Goal: Communication & Community: Answer question/provide support

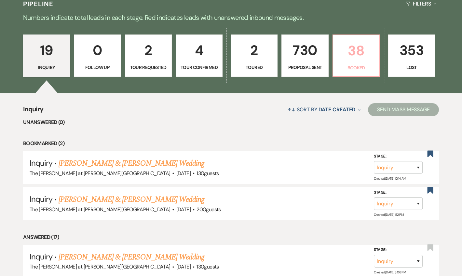
click at [342, 49] on p "38" at bounding box center [356, 51] width 38 height 22
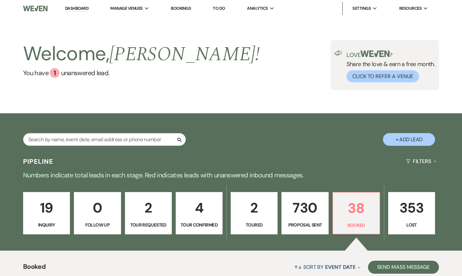
click at [70, 7] on link "Dashboard" at bounding box center [76, 9] width 23 height 6
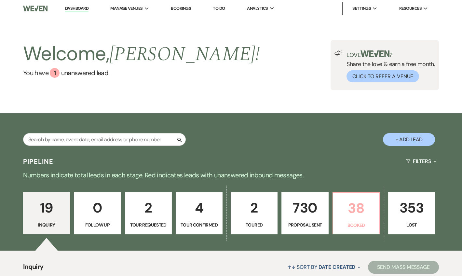
click at [359, 203] on p "38" at bounding box center [356, 208] width 38 height 22
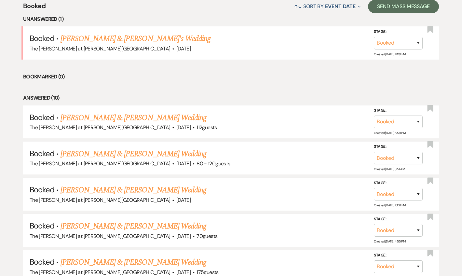
scroll to position [276, 0]
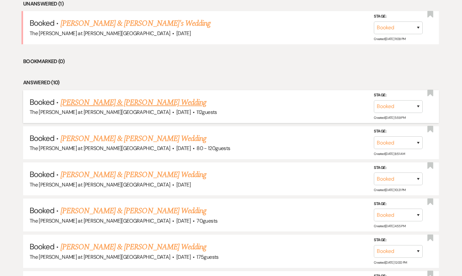
click at [126, 105] on link "[PERSON_NAME] & [PERSON_NAME] Wedding" at bounding box center [134, 103] width 146 height 12
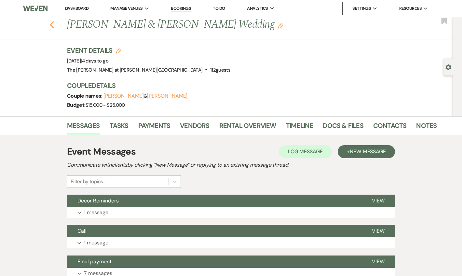
click at [52, 23] on icon "Previous" at bounding box center [51, 25] width 5 height 8
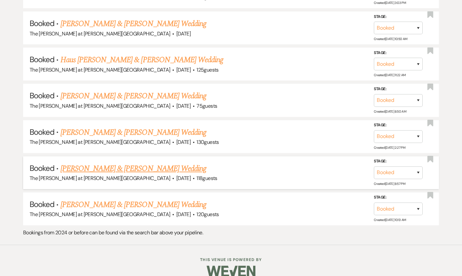
scroll to position [1365, 0]
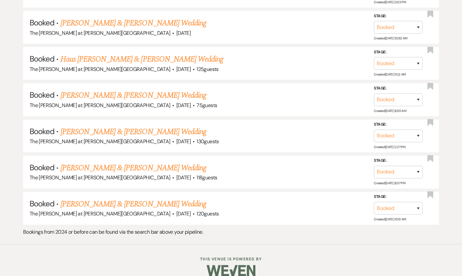
click at [132, 162] on link "[PERSON_NAME] & [PERSON_NAME] Wedding" at bounding box center [134, 168] width 146 height 12
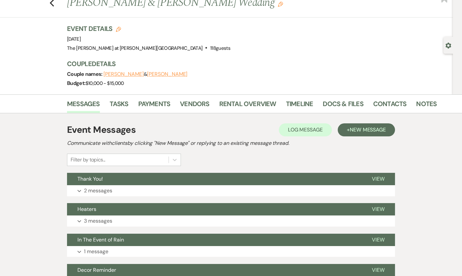
scroll to position [118, 0]
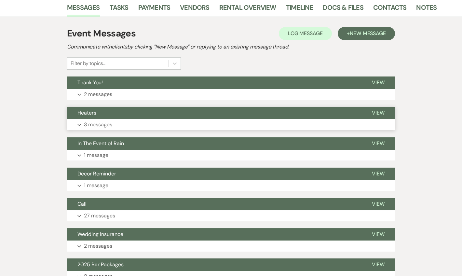
click at [112, 124] on p "3 messages" at bounding box center [98, 124] width 28 height 8
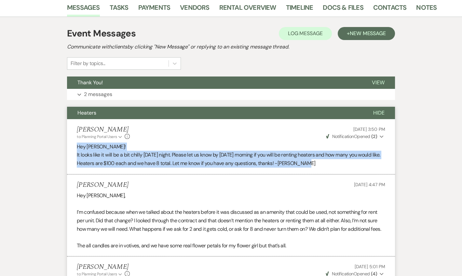
drag, startPoint x: 328, startPoint y: 161, endPoint x: 68, endPoint y: 149, distance: 260.2
click at [68, 149] on li "Jackie Spano to: Planning Portal Users Expand Info Sep 03, 2025, 3:50 PM Weven …" at bounding box center [231, 146] width 328 height 55
copy div "Hey Chelsea! It looks like it will be a bit chilly on Saturday night. Please le…"
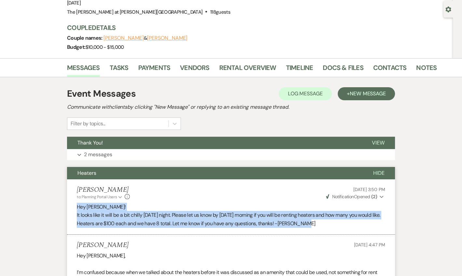
scroll to position [0, 0]
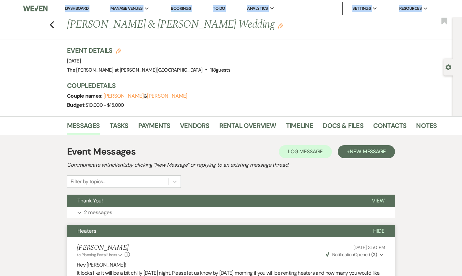
drag, startPoint x: 52, startPoint y: 17, endPoint x: 51, endPoint y: 22, distance: 5.7
click at [51, 23] on div "Previous Brent Freestone & Chelsea Costello's Wedding Edit Bookmark" at bounding box center [225, 28] width 456 height 22
click at [53, 26] on use "button" at bounding box center [52, 24] width 4 height 7
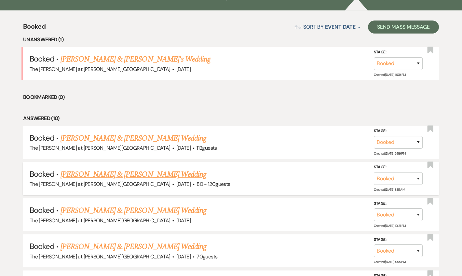
scroll to position [291, 0]
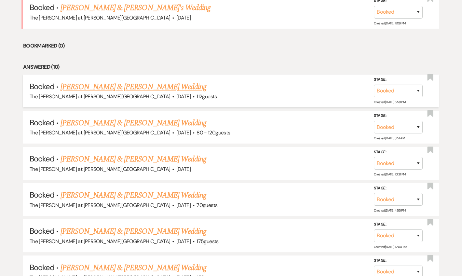
click at [176, 93] on span "[DATE]" at bounding box center [183, 96] width 14 height 7
click at [152, 84] on link "[PERSON_NAME] & [PERSON_NAME] Wedding" at bounding box center [134, 87] width 146 height 12
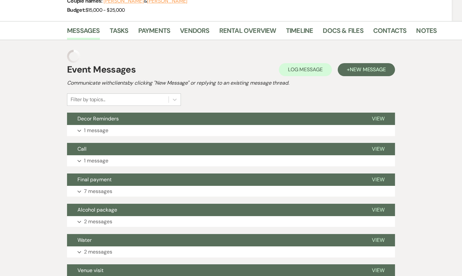
scroll to position [82, 0]
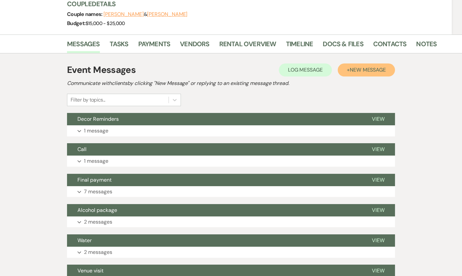
click at [355, 68] on span "New Message" at bounding box center [368, 69] width 36 height 7
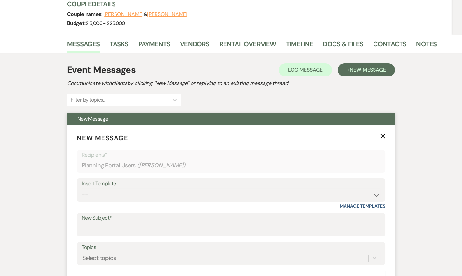
click at [107, 222] on label "New Subject*" at bounding box center [231, 217] width 299 height 9
click at [107, 223] on input "New Subject*" at bounding box center [231, 229] width 299 height 13
type input "h"
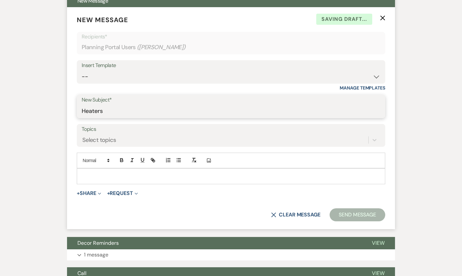
type input "Heaters"
click at [107, 169] on div at bounding box center [231, 176] width 308 height 15
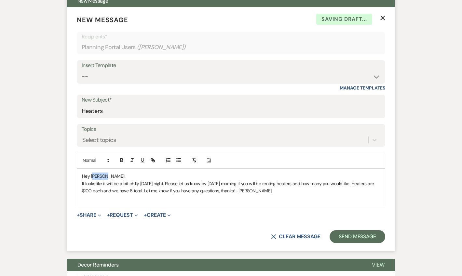
drag, startPoint x: 105, startPoint y: 174, endPoint x: 94, endPoint y: 175, distance: 11.1
click at [94, 175] on span "Hey Chelsea!" at bounding box center [103, 176] width 43 height 6
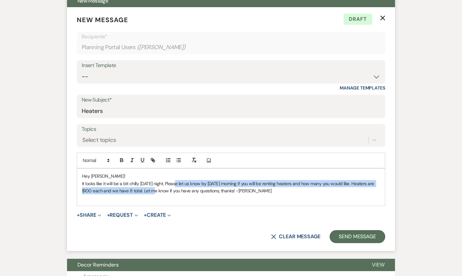
drag, startPoint x: 177, startPoint y: 182, endPoint x: 150, endPoint y: 192, distance: 28.3
click at [150, 192] on span "It looks like it will be a bit chilly on Saturday night. Please let us know by …" at bounding box center [228, 187] width 293 height 13
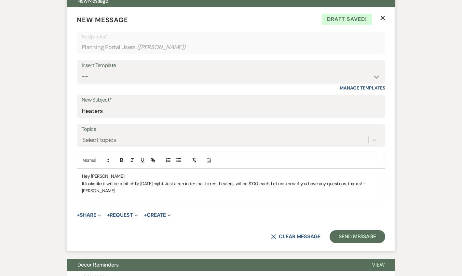
click at [247, 184] on span "It looks like it will be a bit chilly on Saturday night. Just a reminder that t…" at bounding box center [223, 187] width 283 height 13
click at [291, 182] on span "It looks like it will be a bit chilly on Saturday night. Just a reminder that t…" at bounding box center [228, 187] width 293 height 13
click at [333, 195] on p at bounding box center [231, 198] width 298 height 7
click at [191, 188] on span "It looks like it will be a bit chilly on Saturday night. Just a reminder that t…" at bounding box center [229, 187] width 295 height 13
click at [253, 197] on p at bounding box center [231, 198] width 298 height 7
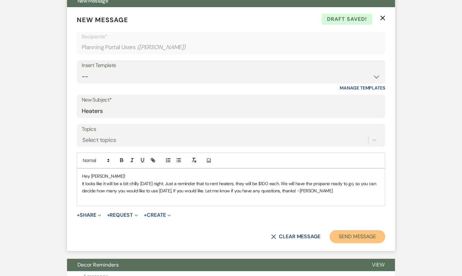
click at [335, 234] on button "Send Message" at bounding box center [358, 236] width 56 height 13
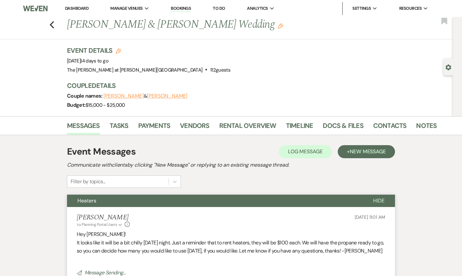
click at [75, 4] on li "Dashboard" at bounding box center [77, 8] width 30 height 13
click at [75, 8] on link "Dashboard" at bounding box center [76, 9] width 23 height 6
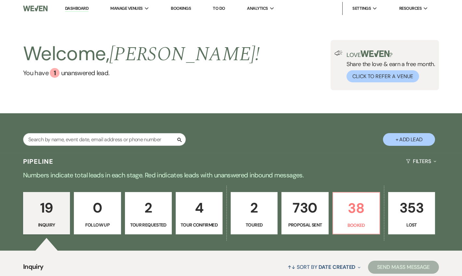
click at [85, 10] on link "Dashboard" at bounding box center [76, 9] width 23 height 6
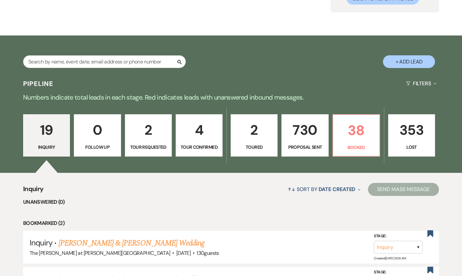
scroll to position [79, 0]
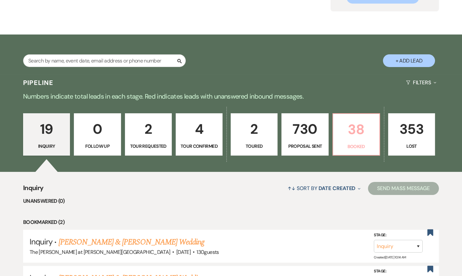
click at [345, 117] on link "38 Booked" at bounding box center [355, 134] width 47 height 42
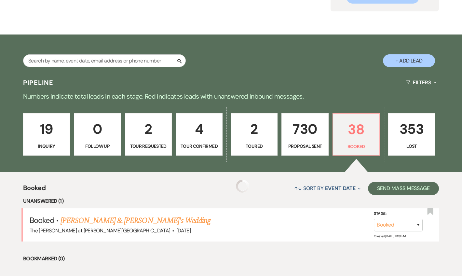
scroll to position [236, 0]
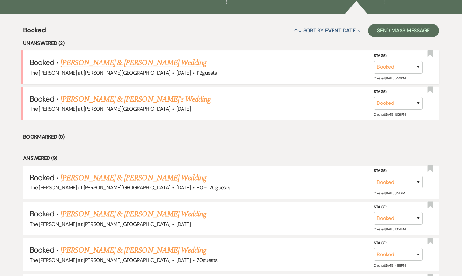
click at [99, 63] on link "[PERSON_NAME] & [PERSON_NAME] Wedding" at bounding box center [134, 63] width 146 height 12
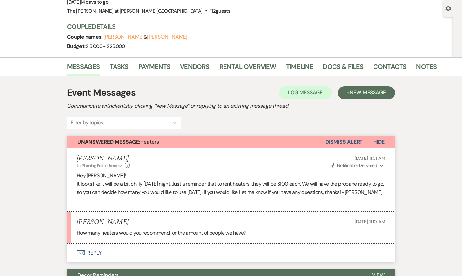
scroll to position [197, 0]
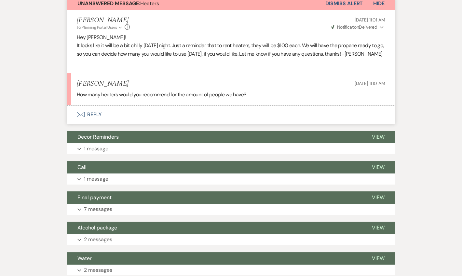
click at [98, 124] on button "Envelope Reply" at bounding box center [231, 114] width 328 height 18
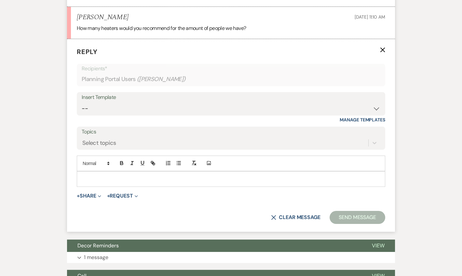
scroll to position [268, 0]
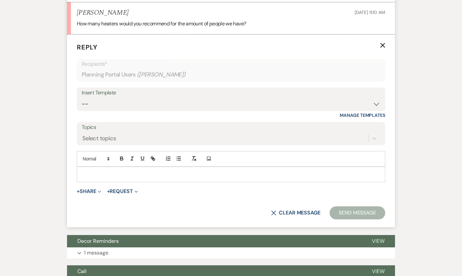
click at [120, 178] on p at bounding box center [231, 174] width 298 height 7
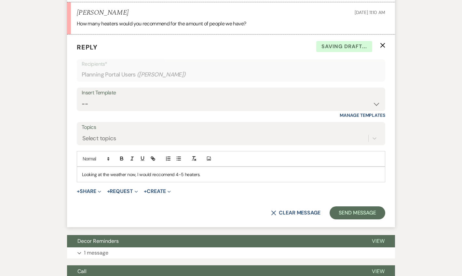
drag, startPoint x: 161, startPoint y: 187, endPoint x: 161, endPoint y: 180, distance: 6.5
click at [210, 178] on p "Looking at the weather now, I would recommend 4-5 heaters." at bounding box center [231, 174] width 298 height 7
click at [357, 219] on button "Send Message" at bounding box center [358, 212] width 56 height 13
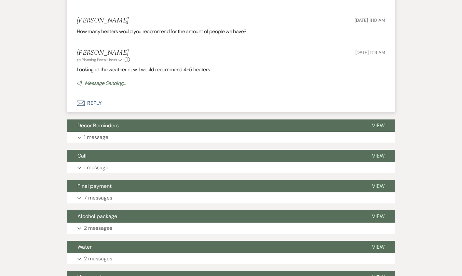
scroll to position [0, 0]
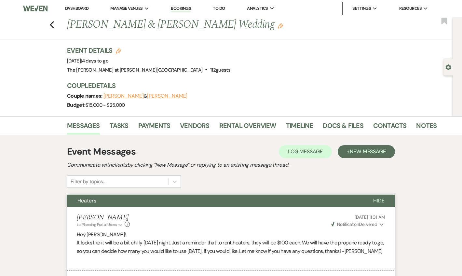
click at [74, 8] on link "Dashboard" at bounding box center [76, 9] width 23 height 6
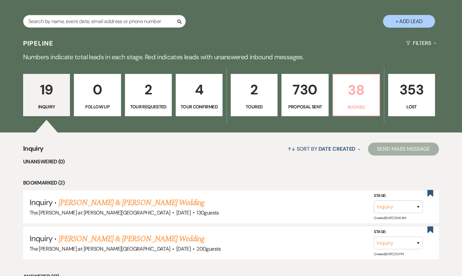
click at [353, 105] on p "Booked" at bounding box center [356, 106] width 38 height 7
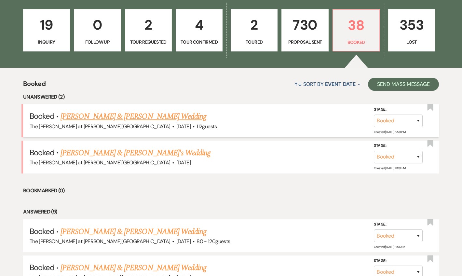
scroll to position [197, 0]
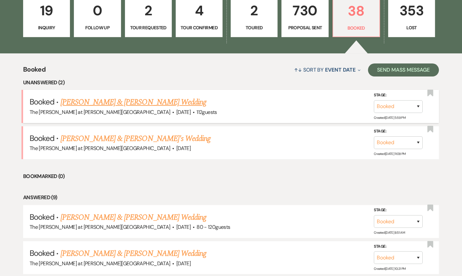
click at [114, 102] on link "[PERSON_NAME] & [PERSON_NAME] Wedding" at bounding box center [134, 102] width 146 height 12
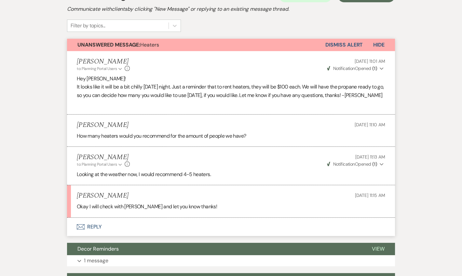
scroll to position [118, 0]
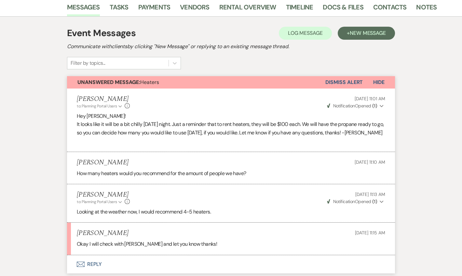
click at [334, 81] on button "Dismiss Alert" at bounding box center [343, 82] width 37 height 12
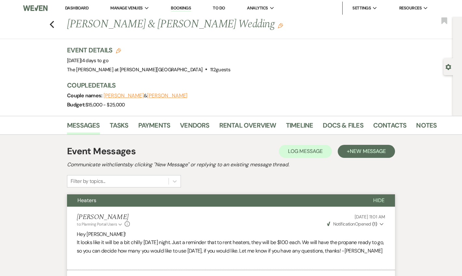
scroll to position [0, 0]
click at [82, 9] on link "Dashboard" at bounding box center [76, 9] width 23 height 6
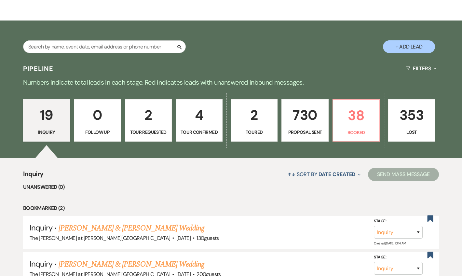
scroll to position [118, 0]
